Goal: Task Accomplishment & Management: Complete application form

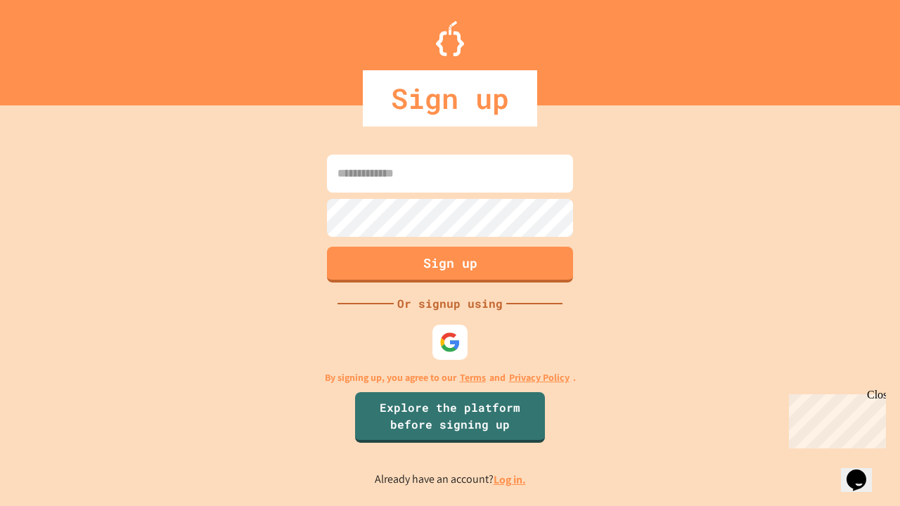
click at [510, 479] on link "Log in." at bounding box center [509, 479] width 32 height 15
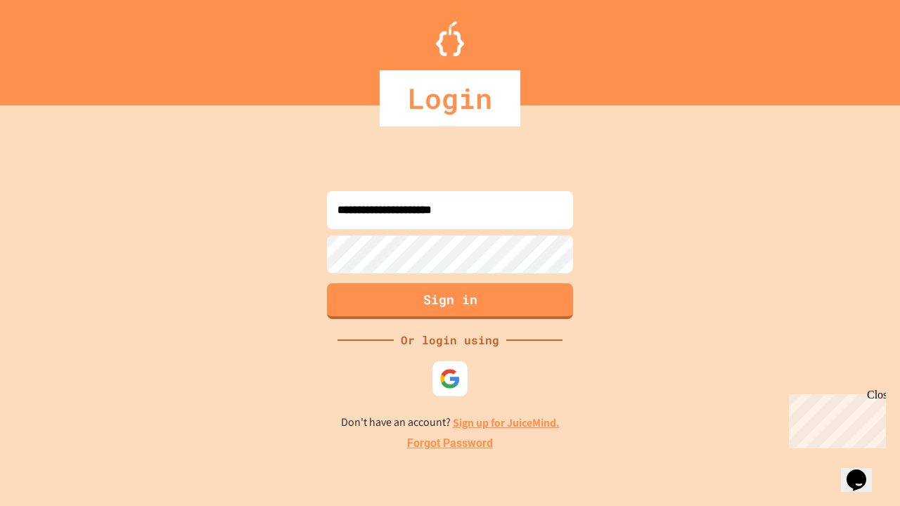
type input "**********"
